Goal: Check status

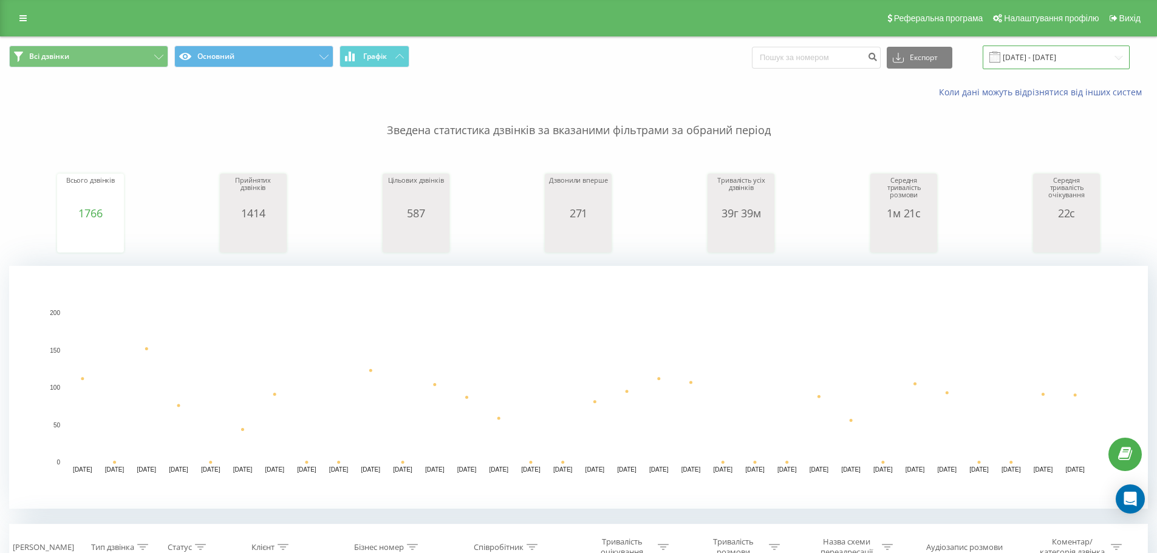
click at [1040, 55] on input "[DATE] - [DATE]" at bounding box center [1056, 58] width 147 height 24
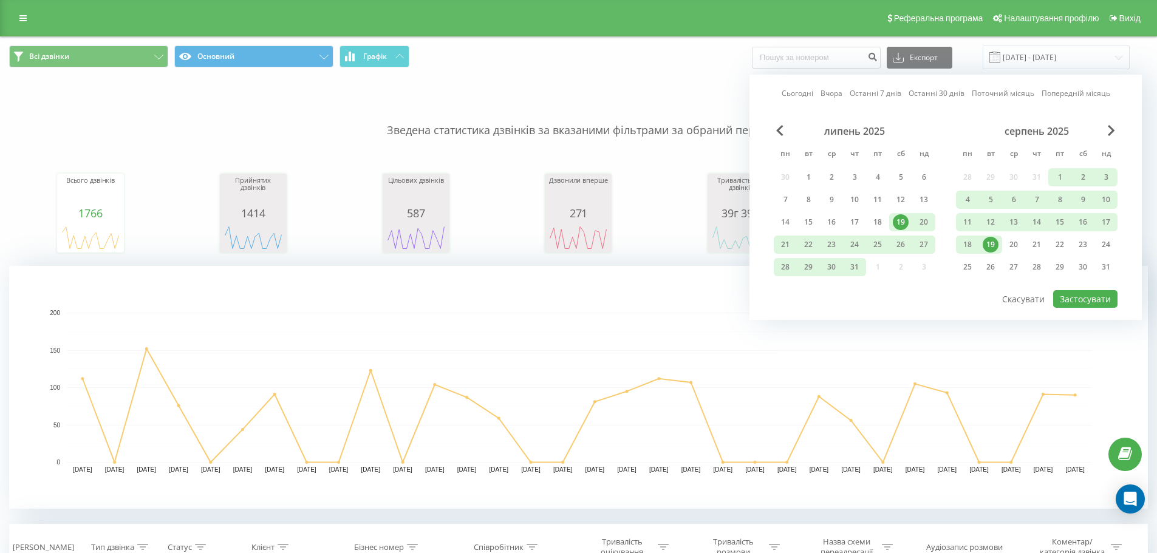
click at [804, 94] on link "Сьогодні" at bounding box center [798, 93] width 32 height 12
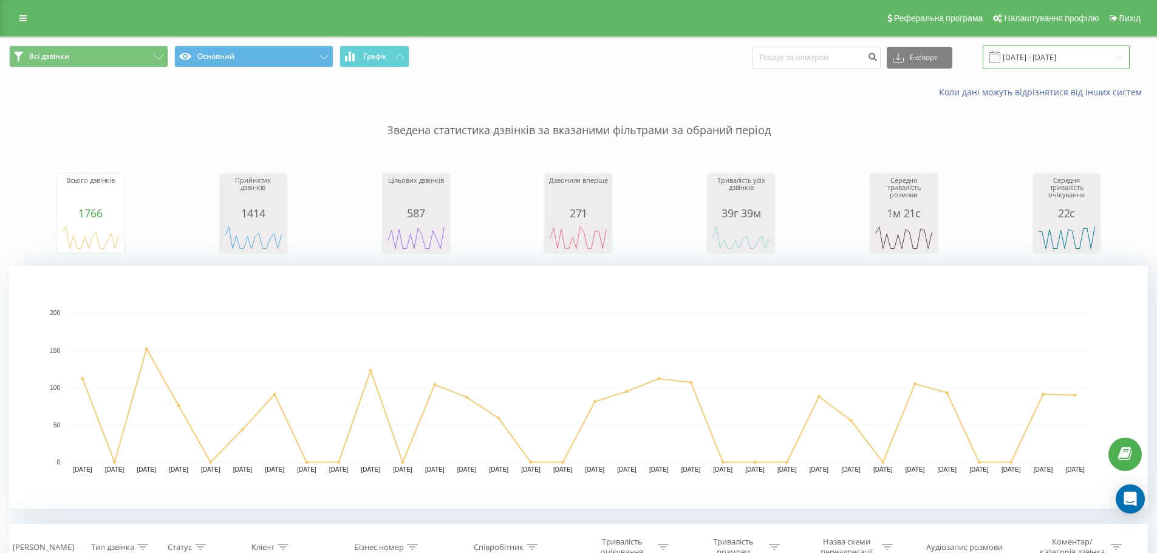
click at [1026, 49] on input "[DATE] - [DATE]" at bounding box center [1056, 58] width 147 height 24
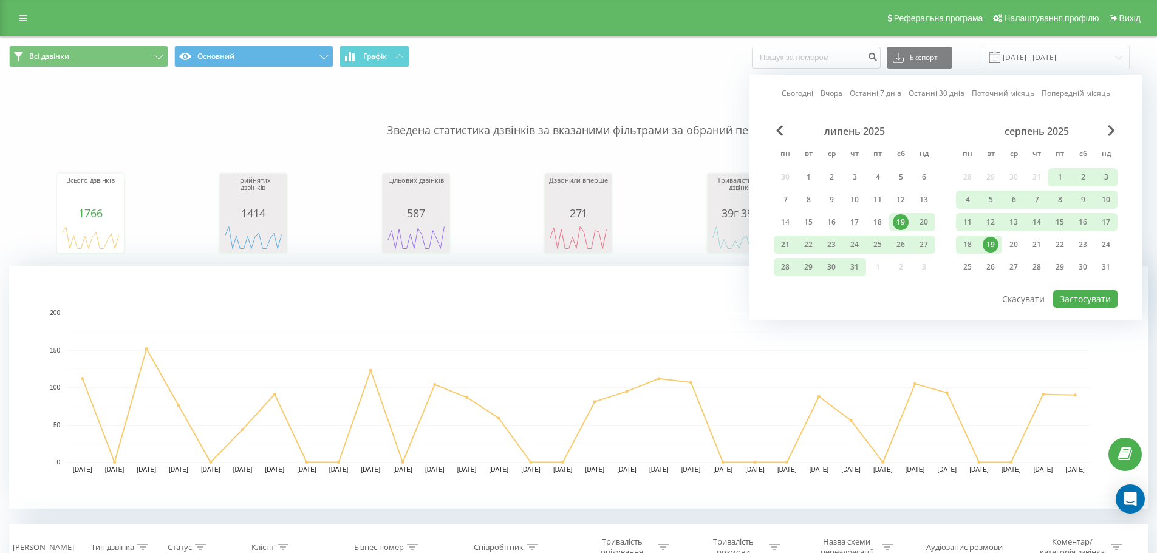
click at [802, 93] on link "Сьогодні" at bounding box center [798, 93] width 32 height 12
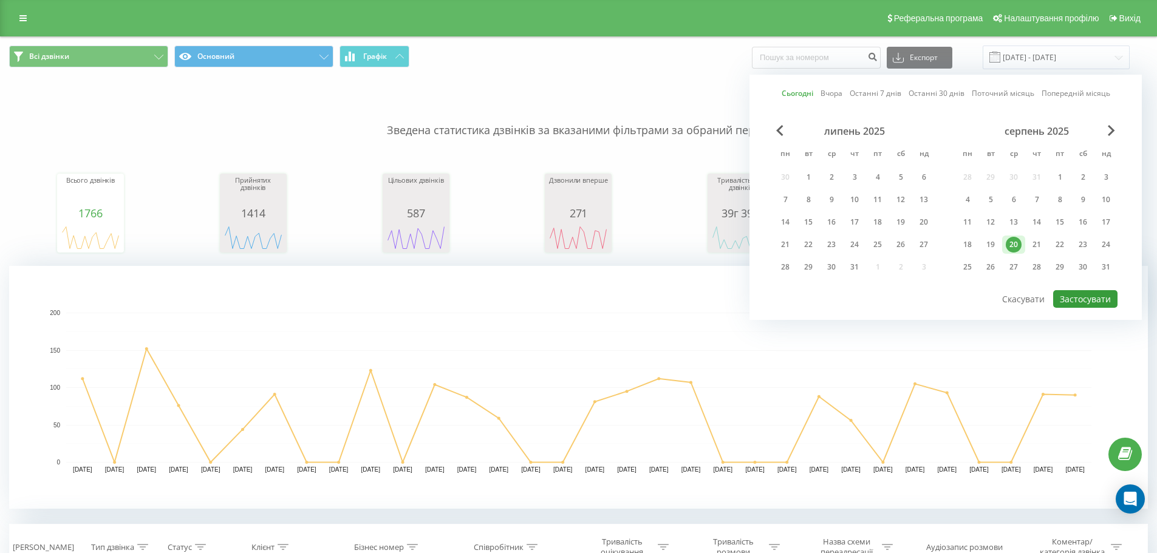
click at [1089, 303] on button "Застосувати" at bounding box center [1085, 299] width 64 height 18
type input "20.08.2025 - 20.08.2025"
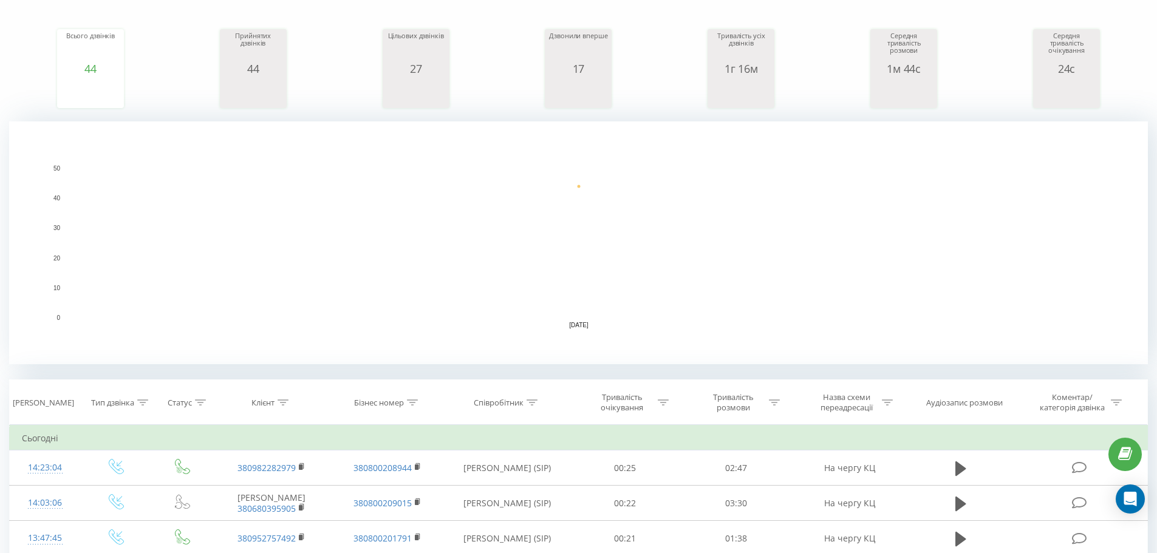
scroll to position [155, 0]
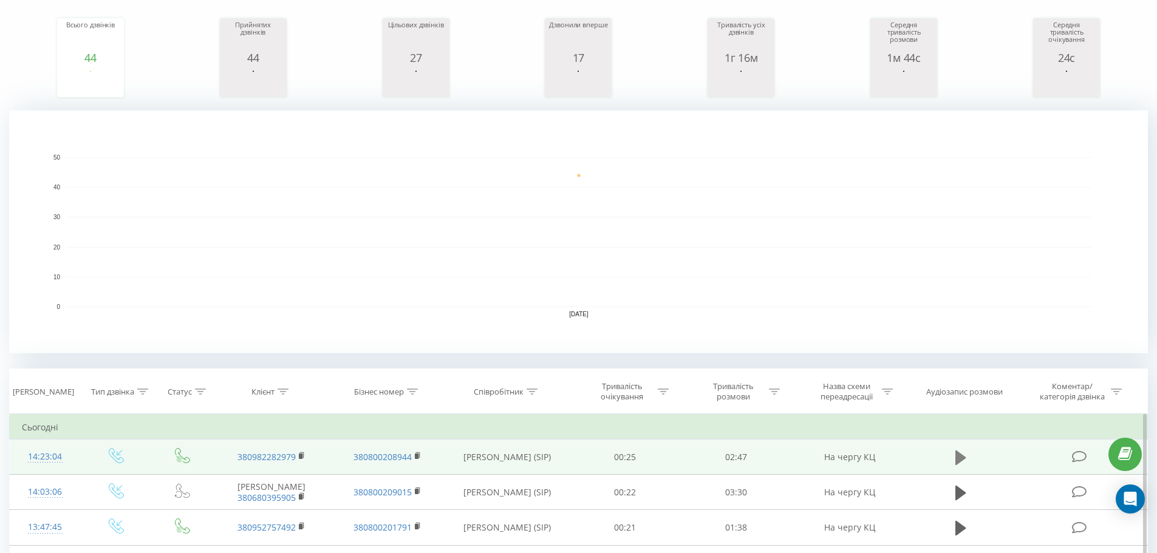
click at [956, 458] on icon at bounding box center [960, 457] width 11 height 15
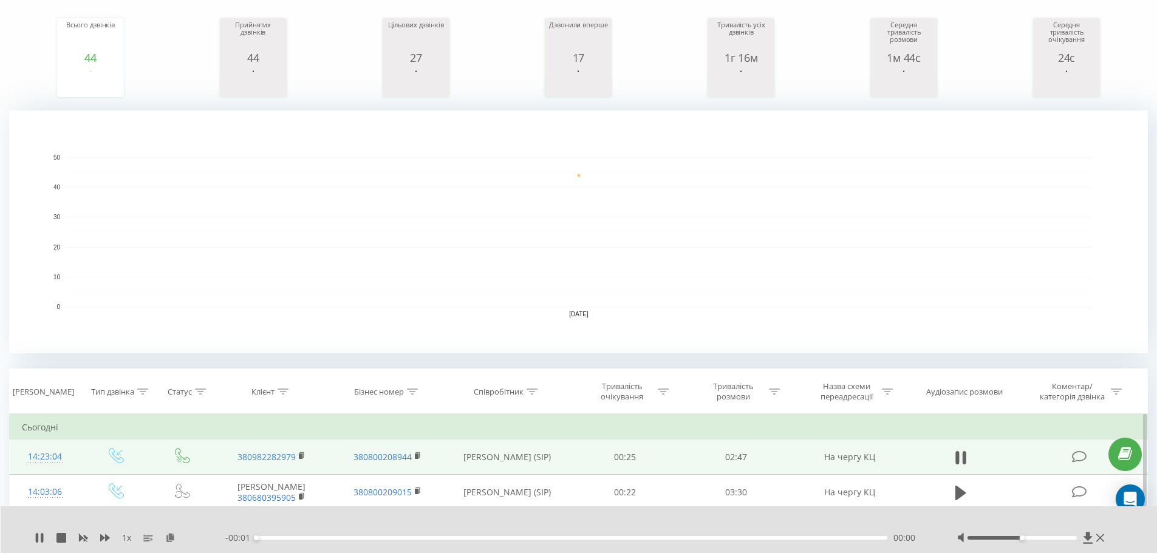
drag, startPoint x: 555, startPoint y: 533, endPoint x: 572, endPoint y: 532, distance: 17.0
click at [556, 533] on div "- 00:01 00:00 00:00" at bounding box center [575, 538] width 701 height 12
drag, startPoint x: 585, startPoint y: 532, endPoint x: 621, endPoint y: 539, distance: 36.0
click at [621, 539] on div "- 00:01 00:00 00:00" at bounding box center [575, 538] width 701 height 12
drag, startPoint x: 624, startPoint y: 539, endPoint x: 715, endPoint y: 533, distance: 90.7
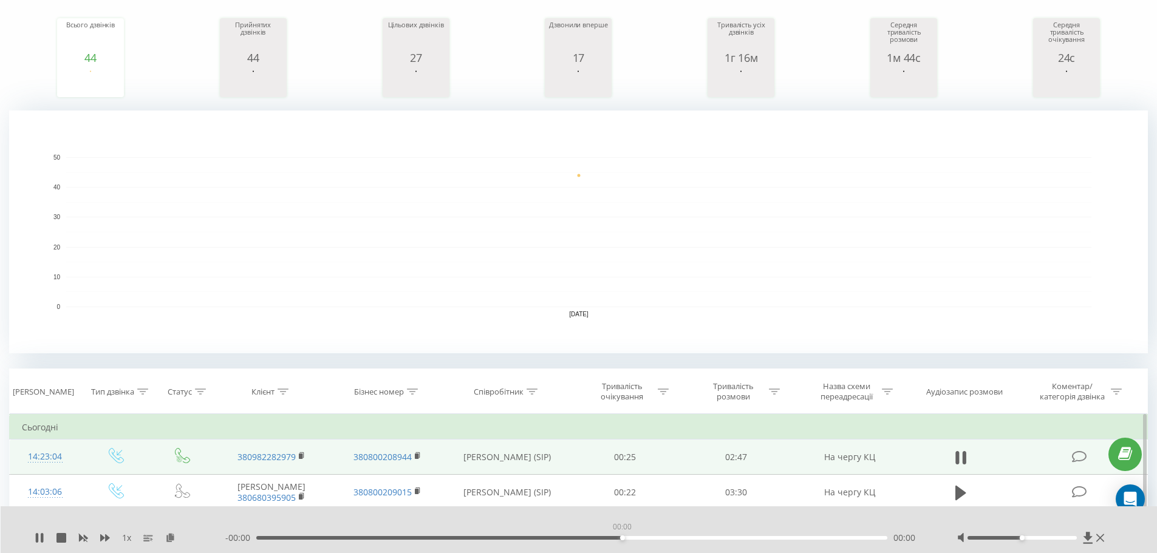
click at [627, 539] on div "00:00" at bounding box center [572, 538] width 632 height 4
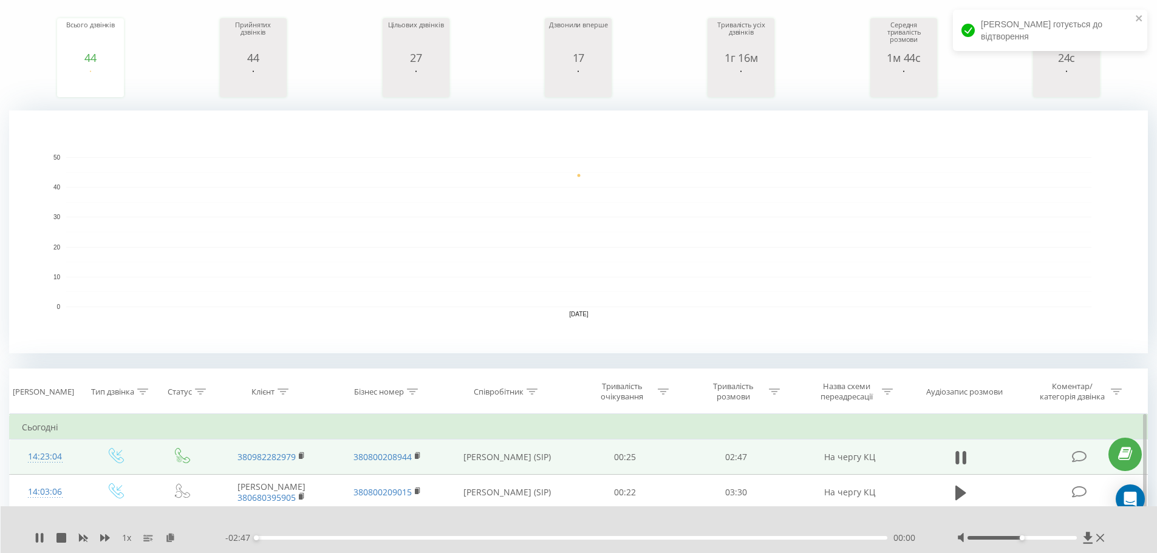
click at [738, 539] on div "00:00" at bounding box center [572, 538] width 632 height 4
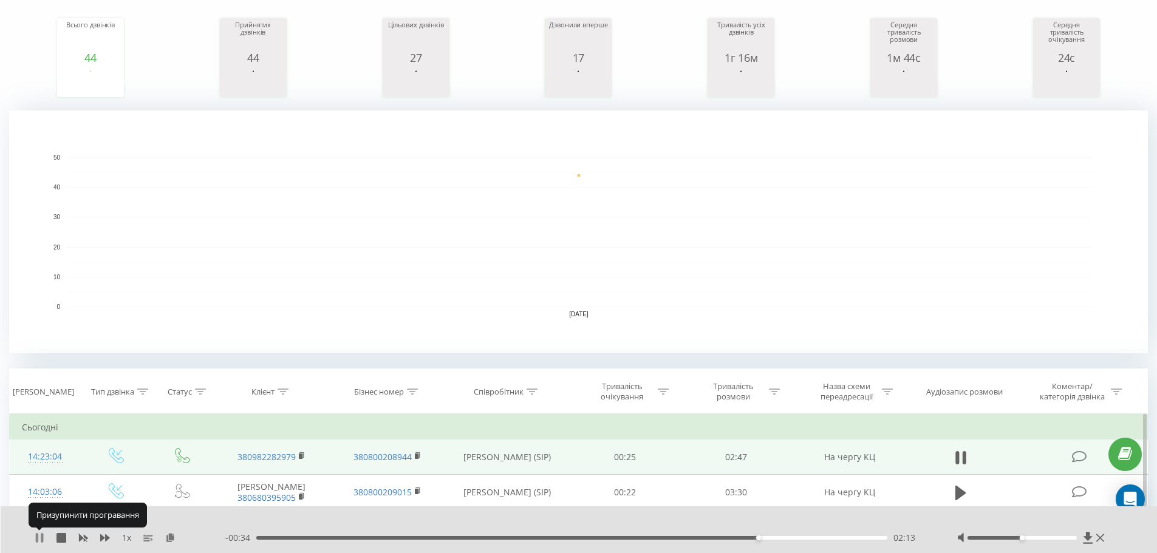
click at [42, 538] on icon at bounding box center [42, 538] width 2 height 10
